Goal: Information Seeking & Learning: Learn about a topic

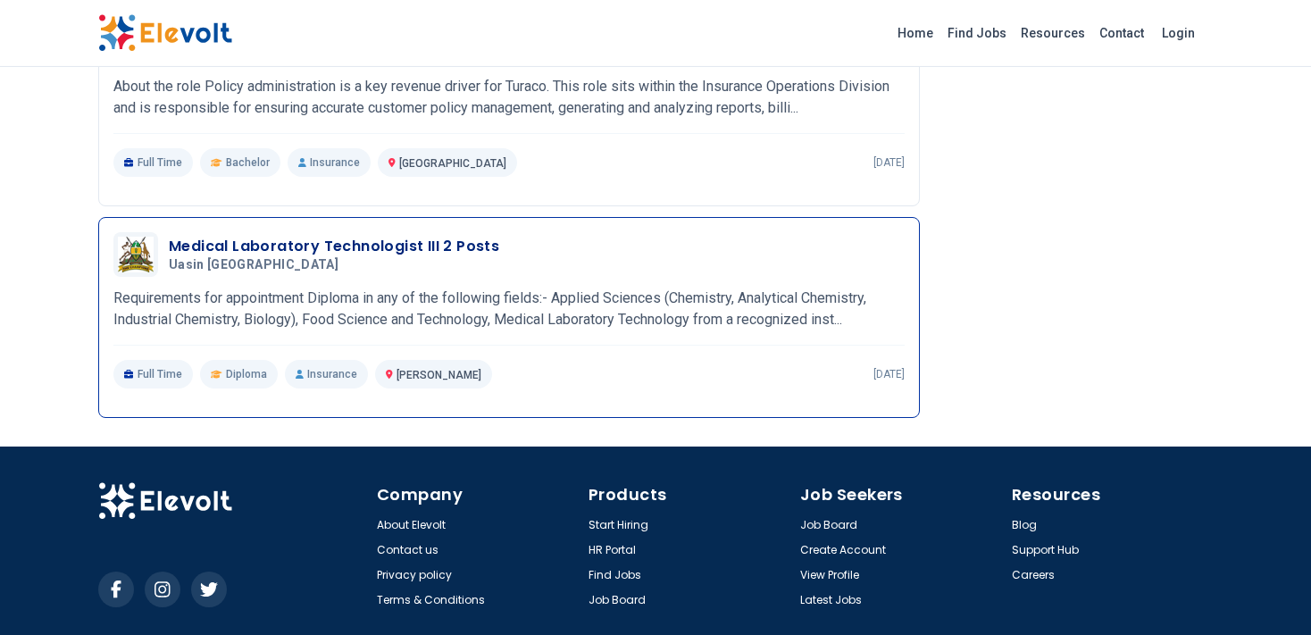
scroll to position [2016, 0]
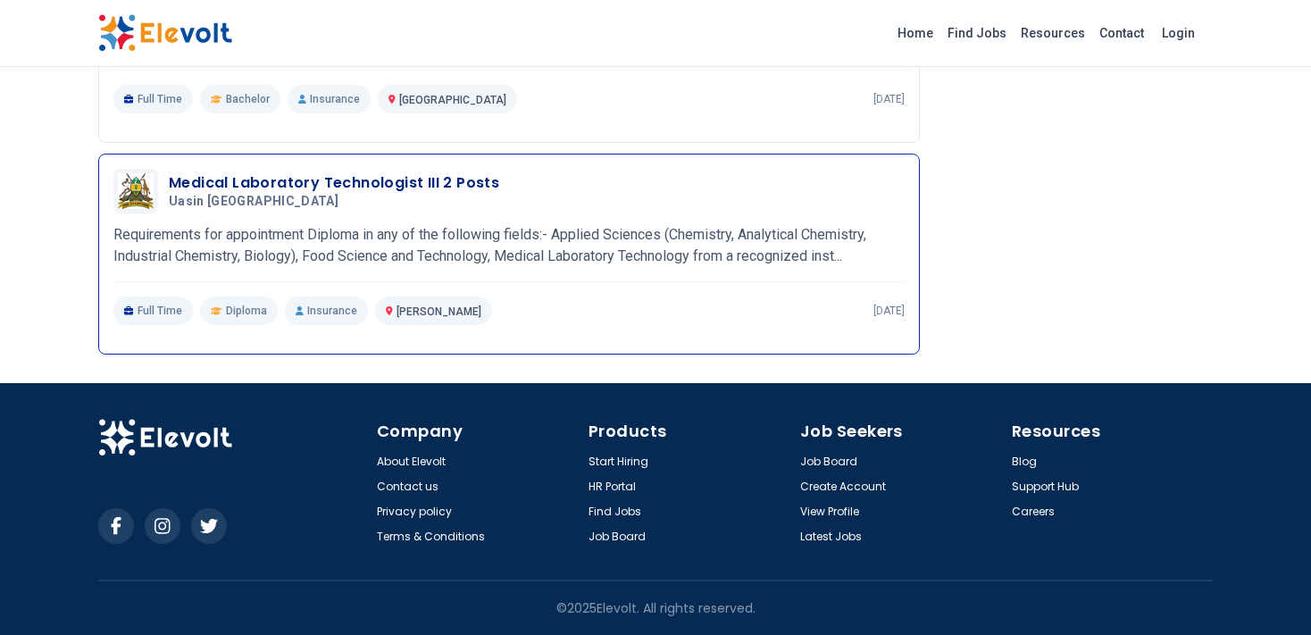
click at [240, 318] on span "Diploma" at bounding box center [246, 311] width 41 height 14
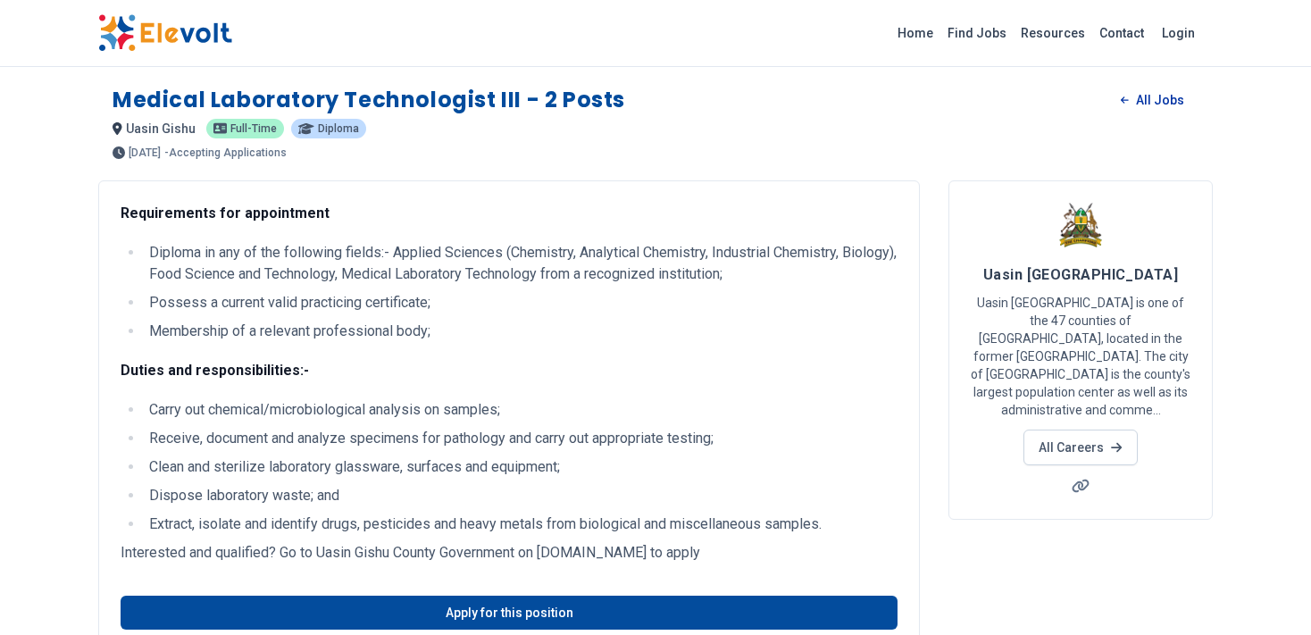
click at [1156, 104] on link "All Jobs" at bounding box center [1152, 100] width 92 height 27
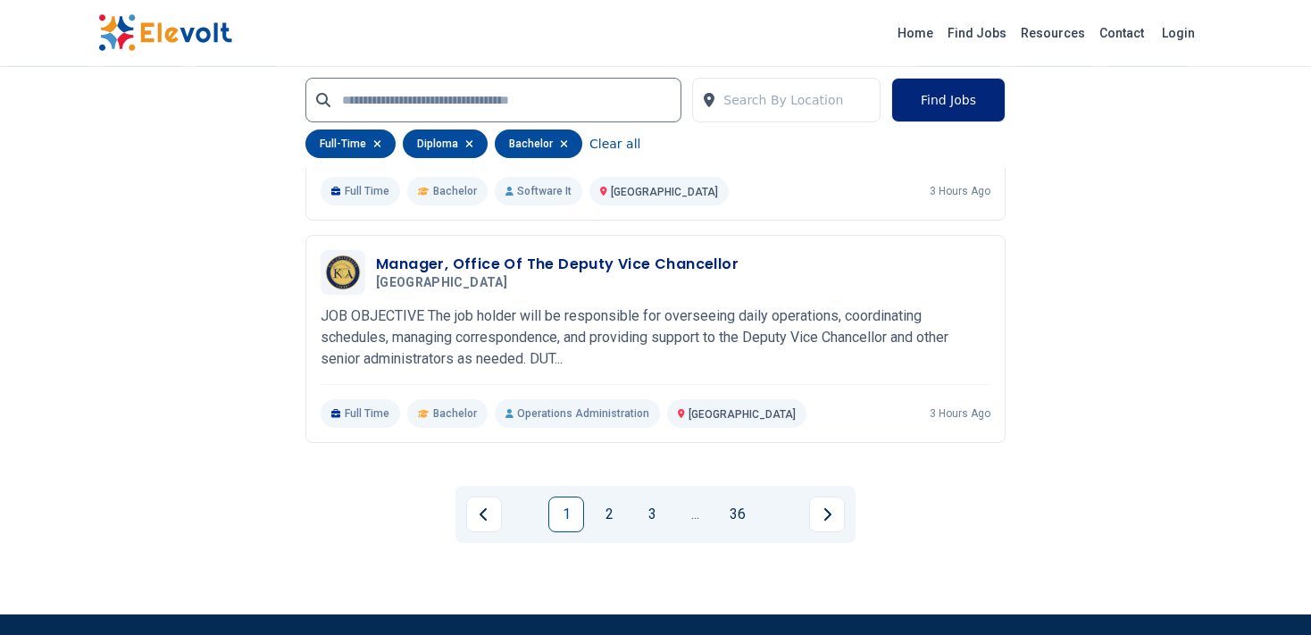
scroll to position [4067, 0]
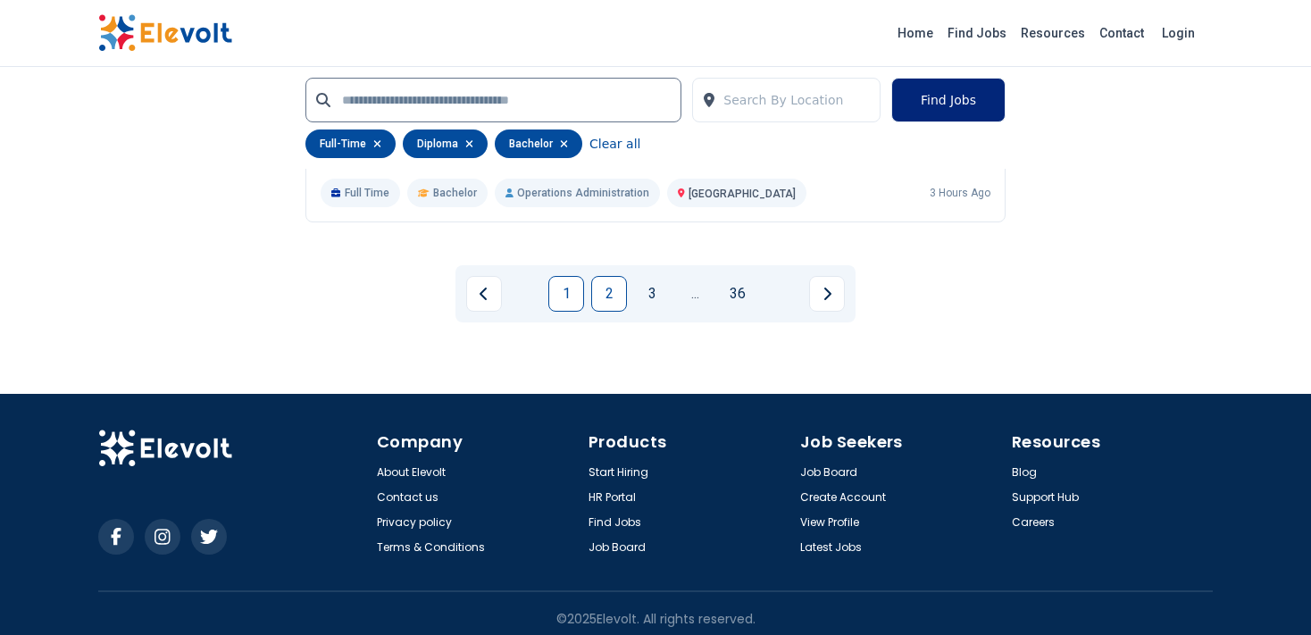
click at [623, 291] on link "2" at bounding box center [609, 294] width 36 height 36
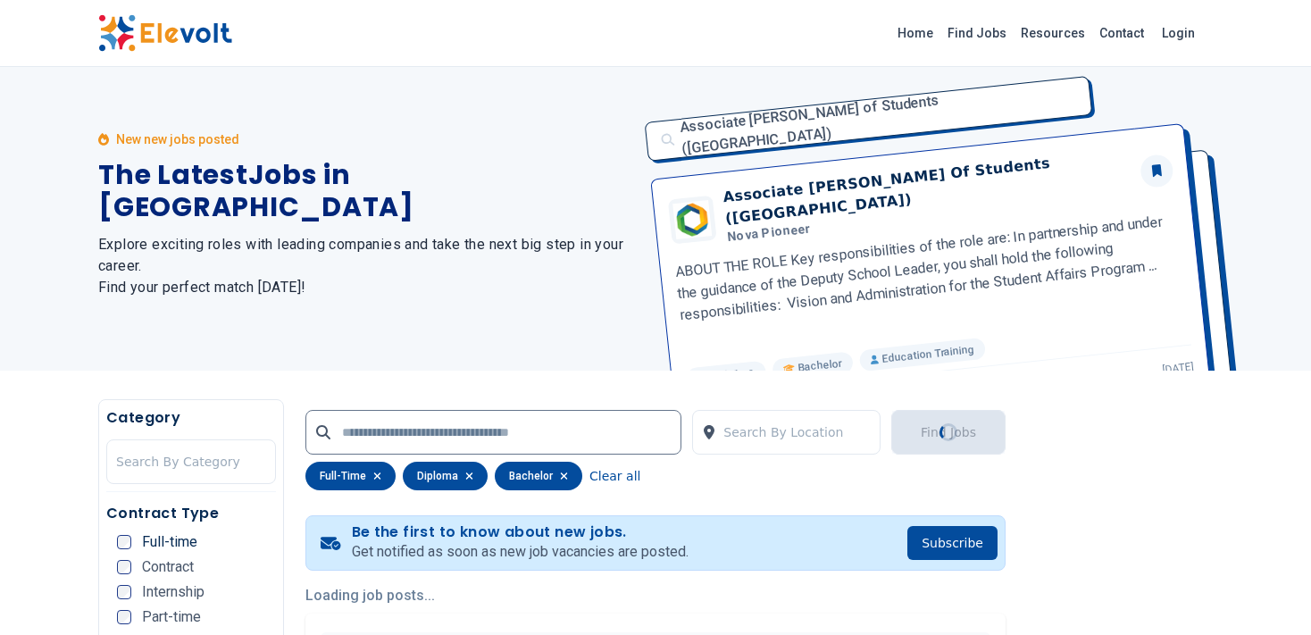
scroll to position [0, 0]
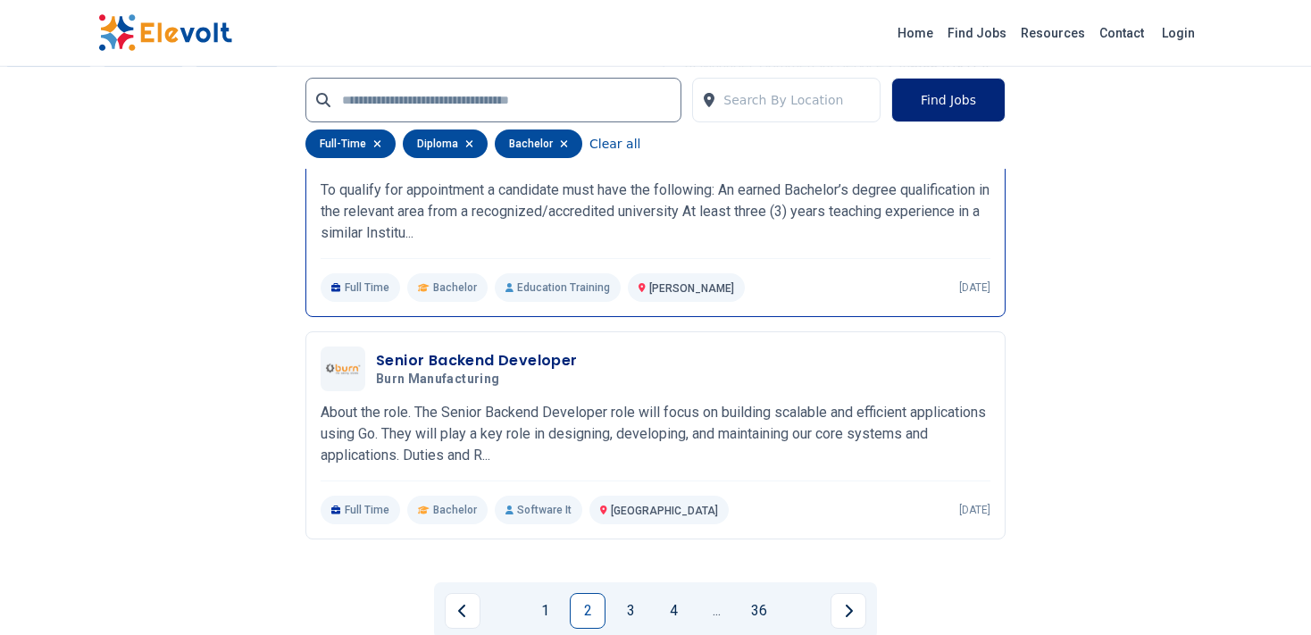
scroll to position [4054, 0]
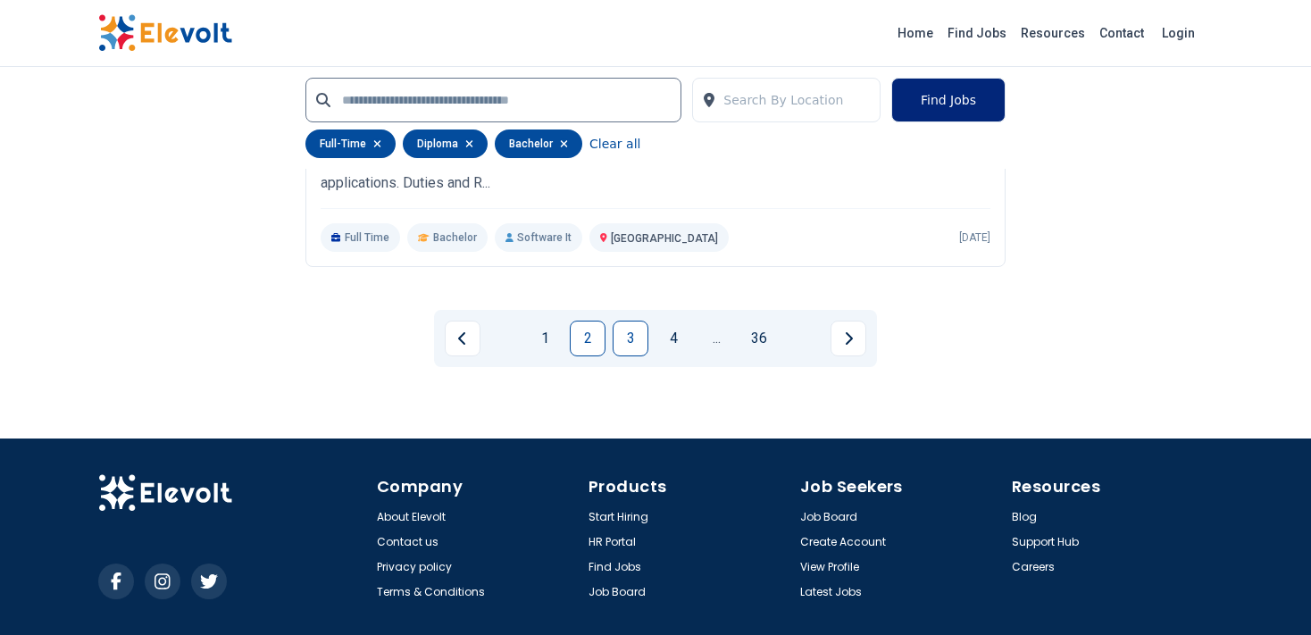
click at [637, 331] on link "3" at bounding box center [631, 339] width 36 height 36
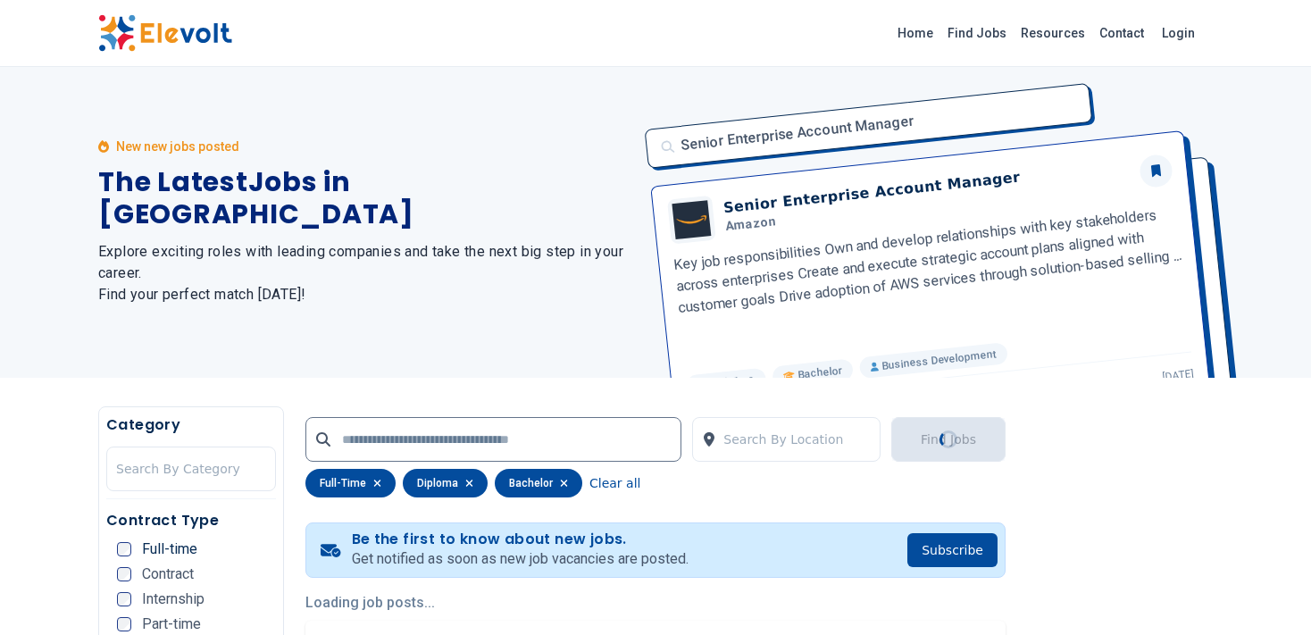
scroll to position [0, 0]
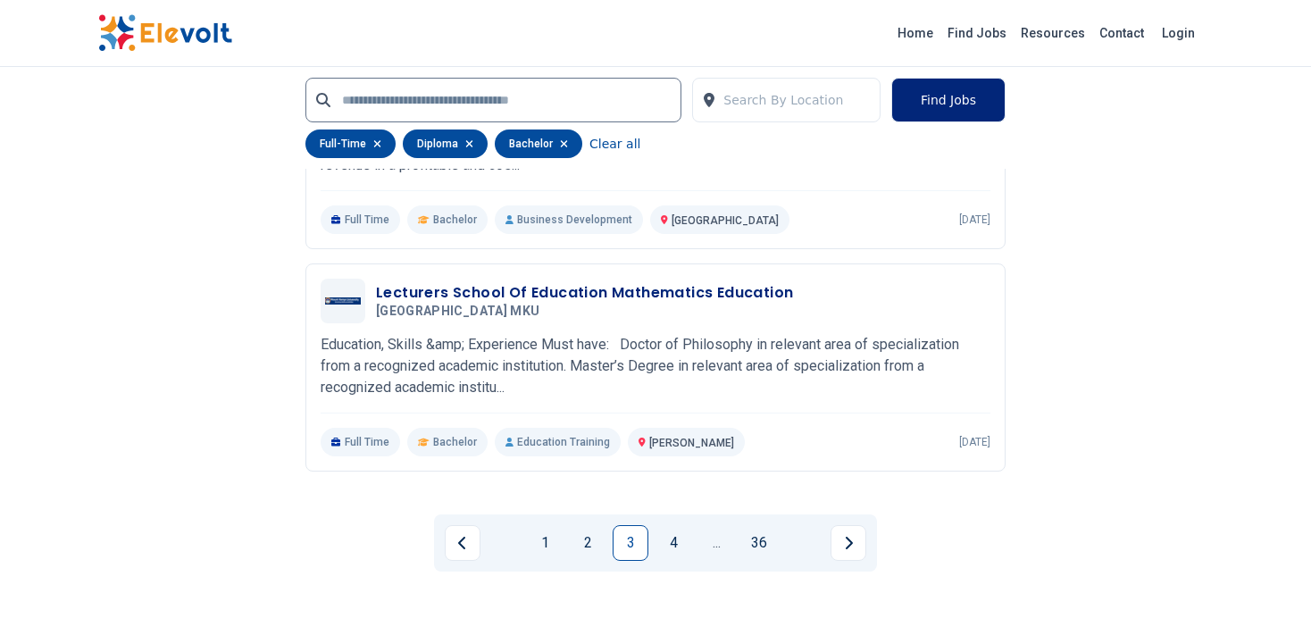
scroll to position [4019, 0]
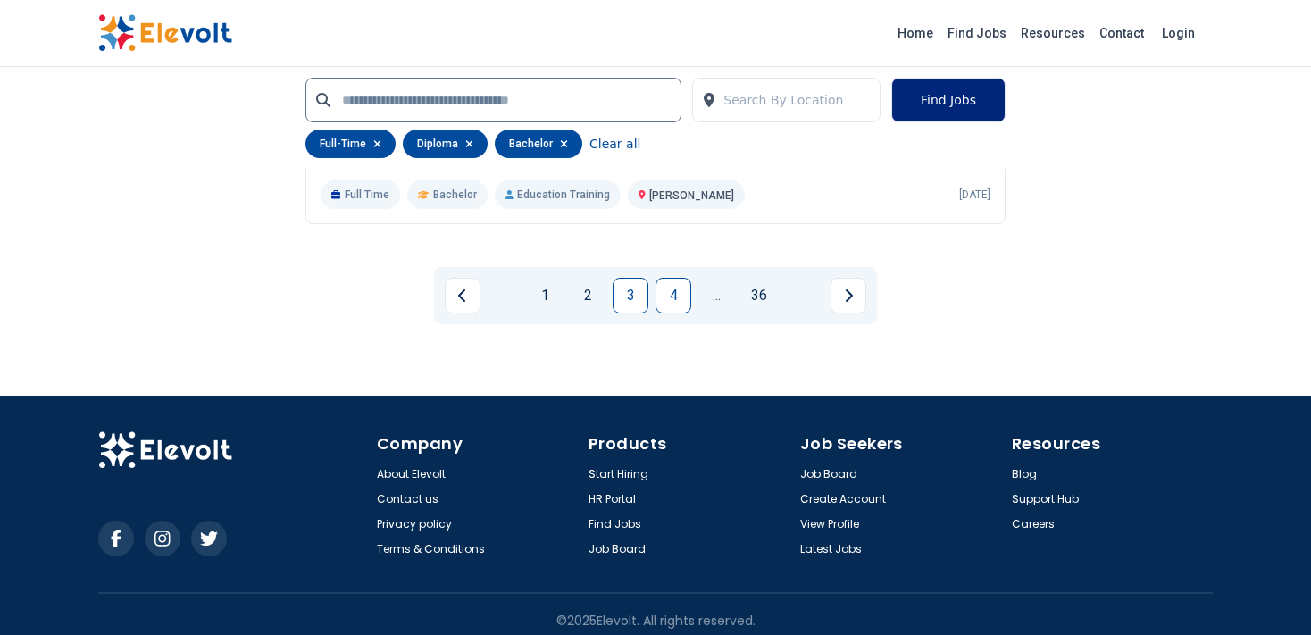
click at [674, 278] on link "4" at bounding box center [673, 296] width 36 height 36
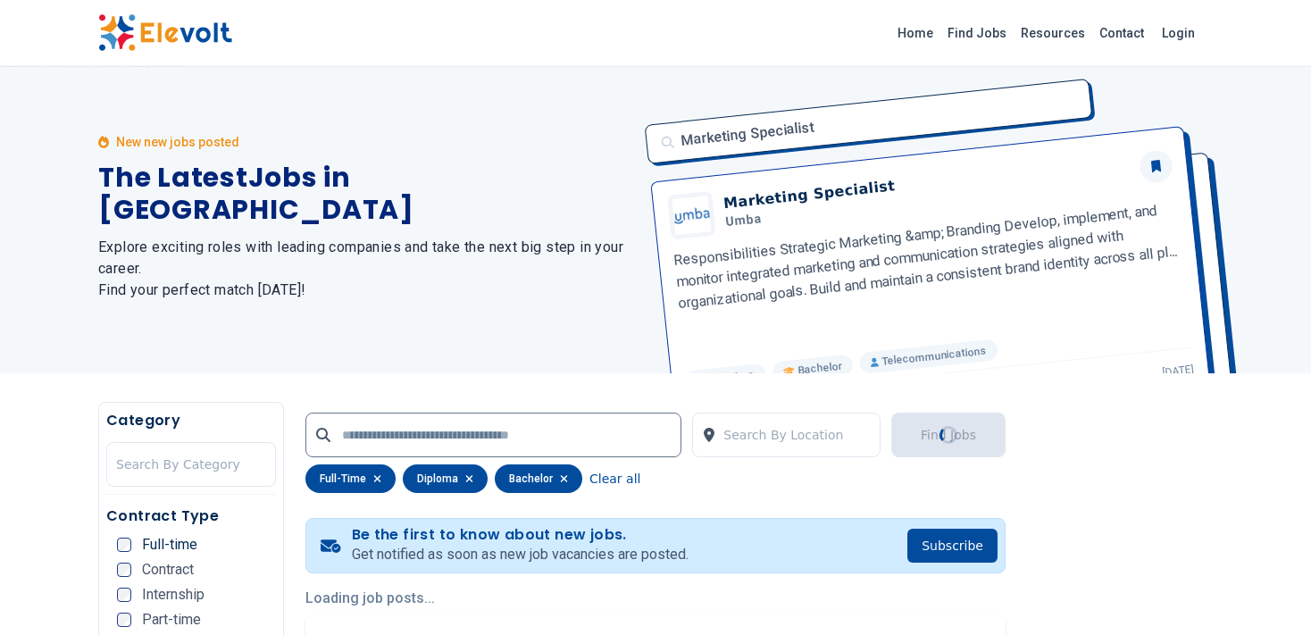
scroll to position [0, 0]
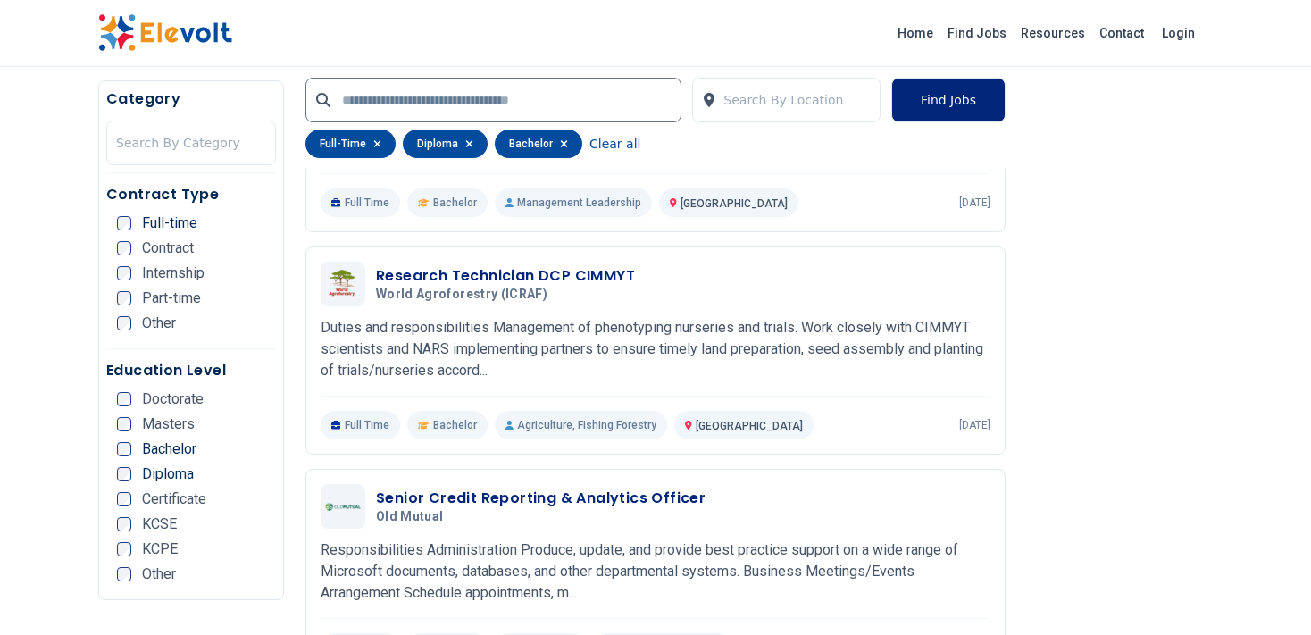
scroll to position [3017, 0]
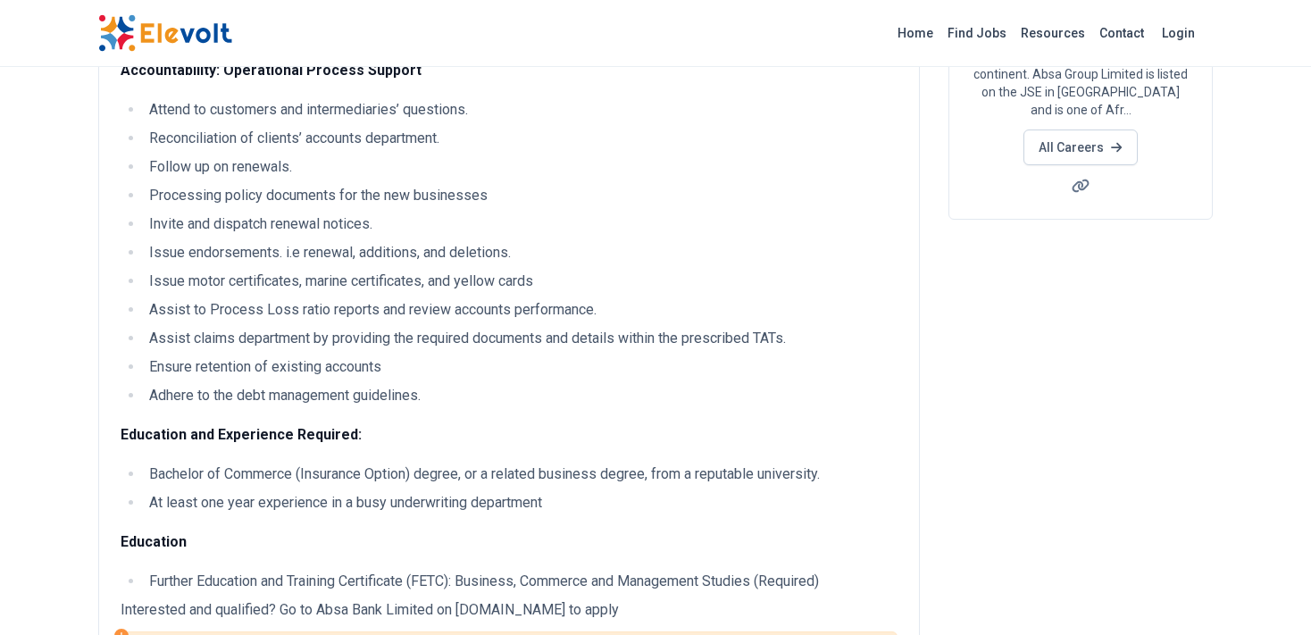
scroll to position [188, 0]
